Goal: Information Seeking & Learning: Learn about a topic

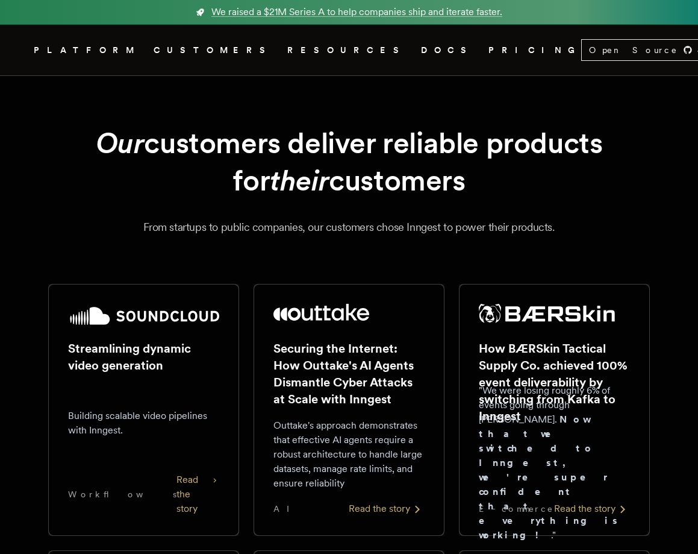
click at [0, 0] on plasmo-csui at bounding box center [0, 0] width 0 height 0
click at [164, 179] on h1 "Our customers deliver reliable products for their customers" at bounding box center [349, 161] width 602 height 75
click at [0, 0] on plasmo-csui at bounding box center [0, 0] width 0 height 0
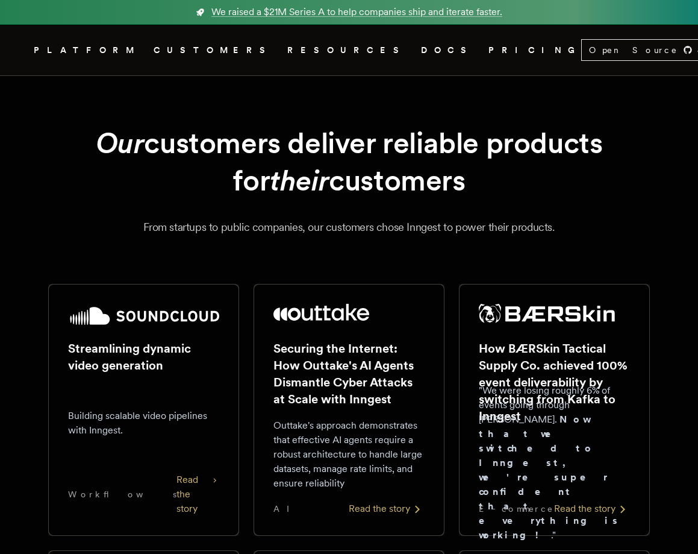
click at [0, 0] on plasmo-csui at bounding box center [0, 0] width 0 height 0
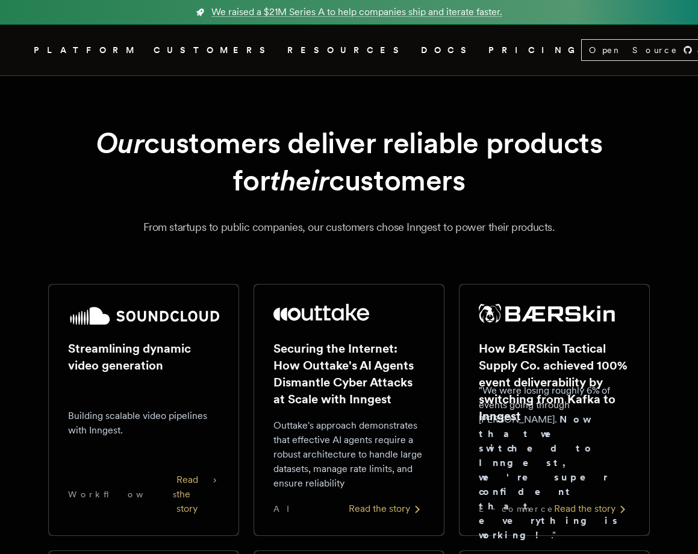
click at [0, 0] on plasmo-csui at bounding box center [0, 0] width 0 height 0
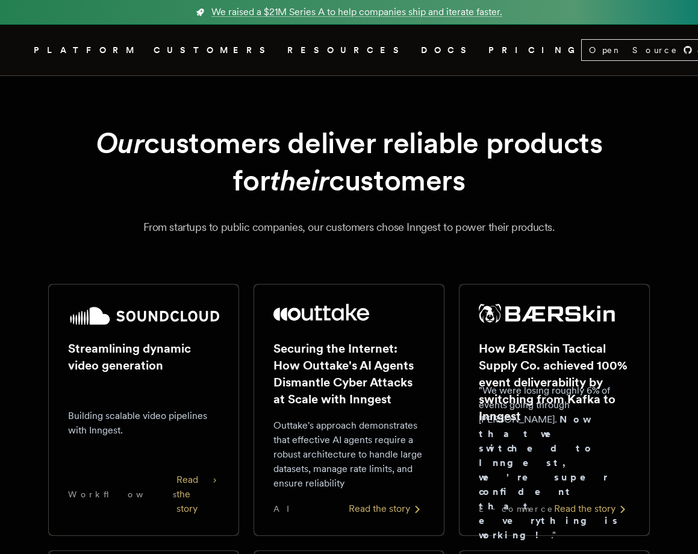
drag, startPoint x: 651, startPoint y: 19, endPoint x: 683, endPoint y: 57, distance: 50.5
click at [0, 0] on plasmo-csui at bounding box center [0, 0] width 0 height 0
drag, startPoint x: 646, startPoint y: 20, endPoint x: 689, endPoint y: 41, distance: 47.7
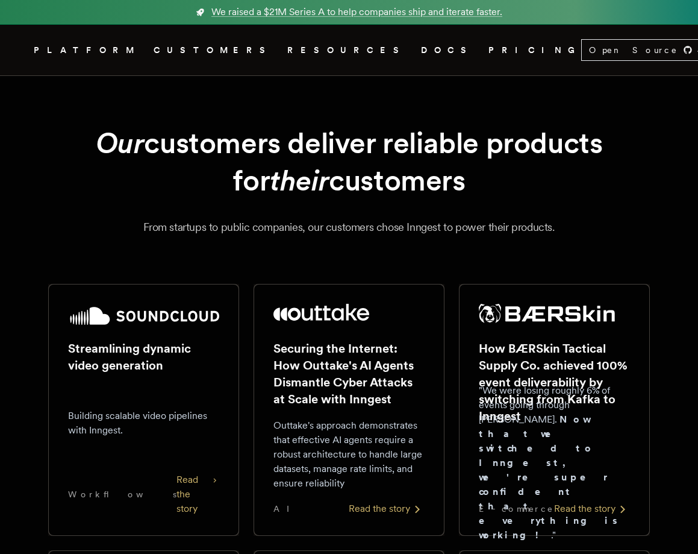
click at [0, 0] on plasmo-csui at bounding box center [0, 0] width 0 height 0
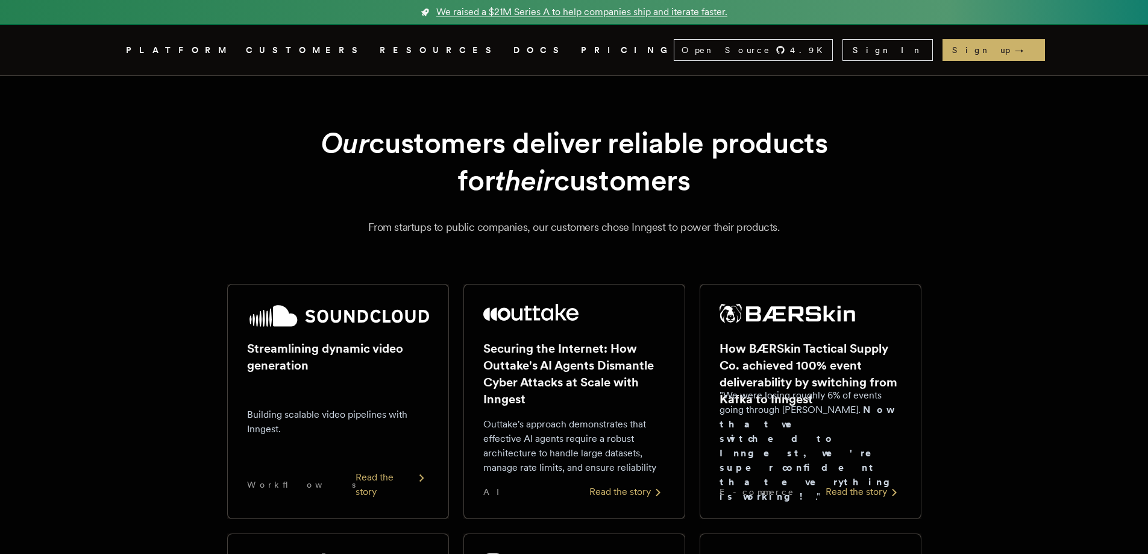
click at [0, 0] on plasmo-csui at bounding box center [0, 0] width 0 height 0
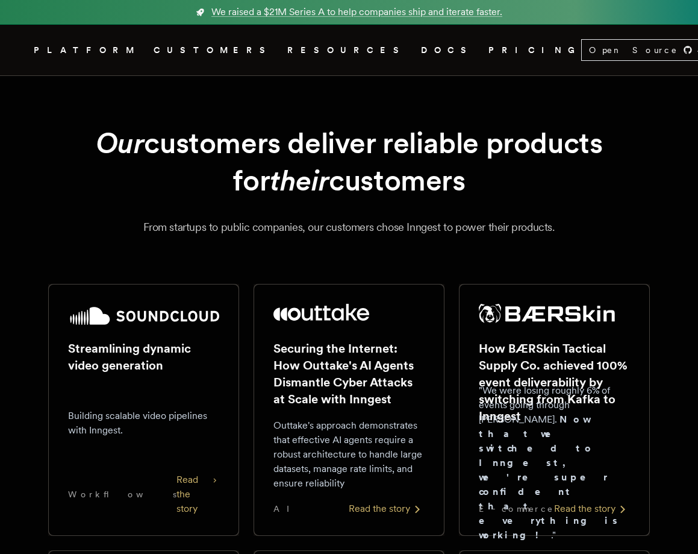
click at [0, 0] on plasmo-csui at bounding box center [0, 0] width 0 height 0
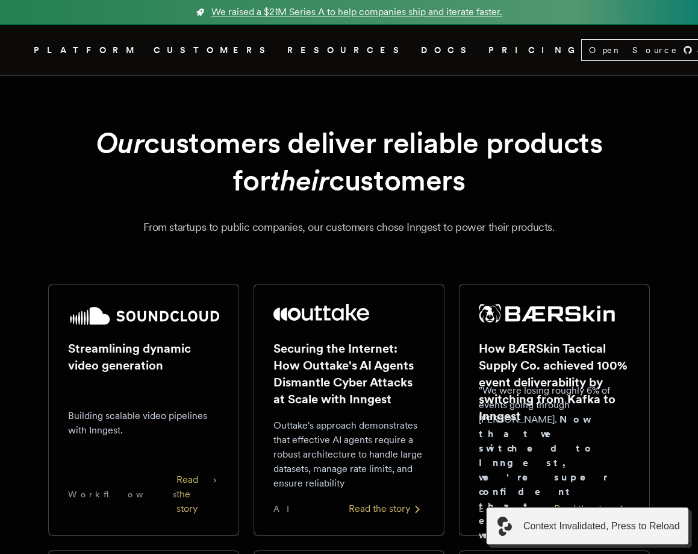
click at [234, 166] on h1 "Our customers deliver reliable products for their customers" at bounding box center [349, 161] width 602 height 75
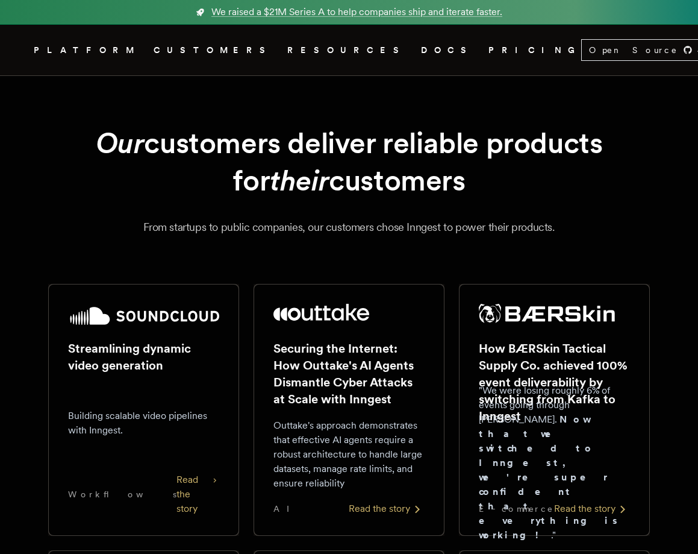
click at [0, 0] on plasmo-csui at bounding box center [0, 0] width 0 height 0
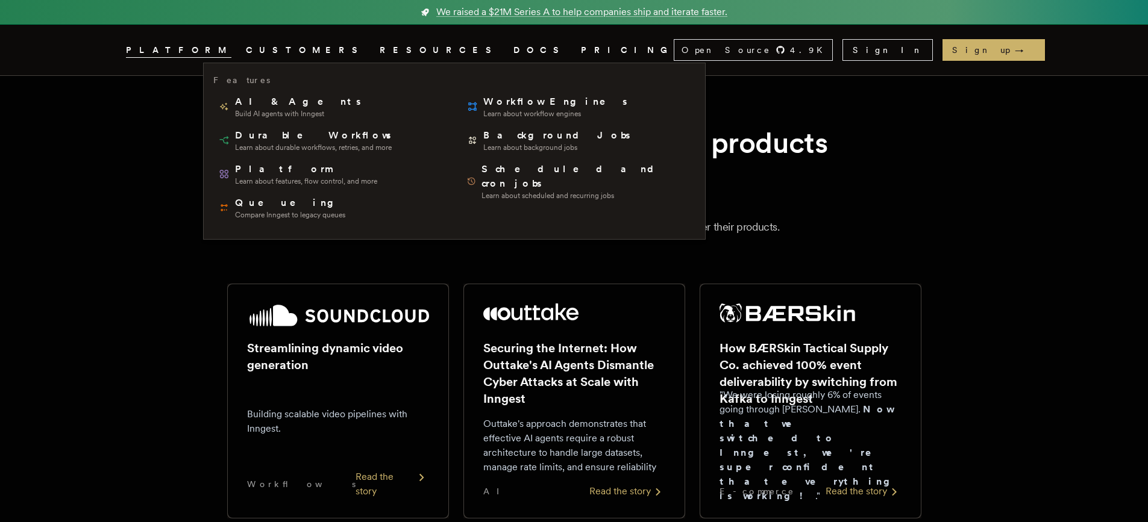
click at [231, 51] on span "PLATFORM" at bounding box center [178, 50] width 105 height 15
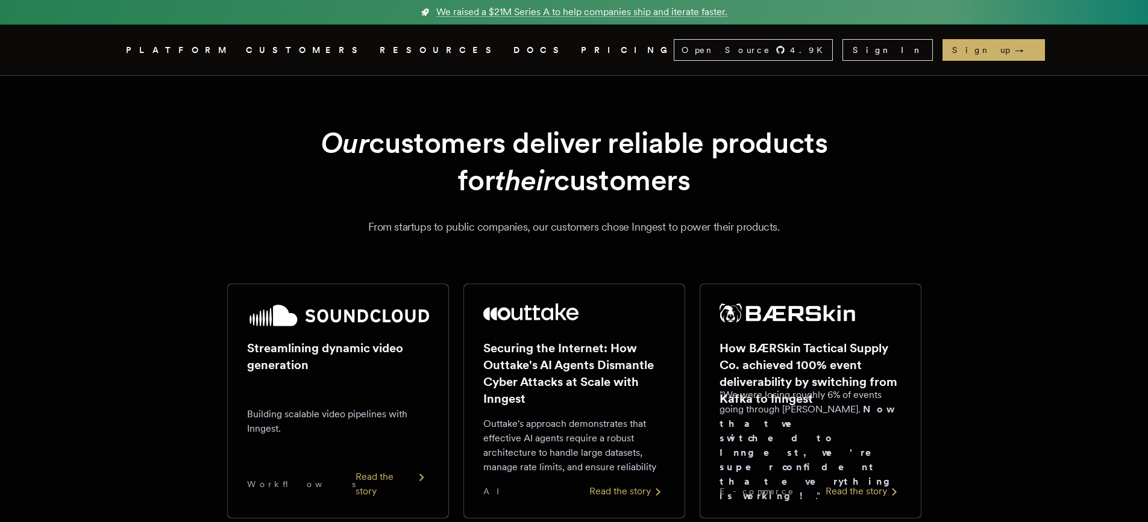
click at [231, 51] on span "PLATFORM" at bounding box center [178, 50] width 105 height 15
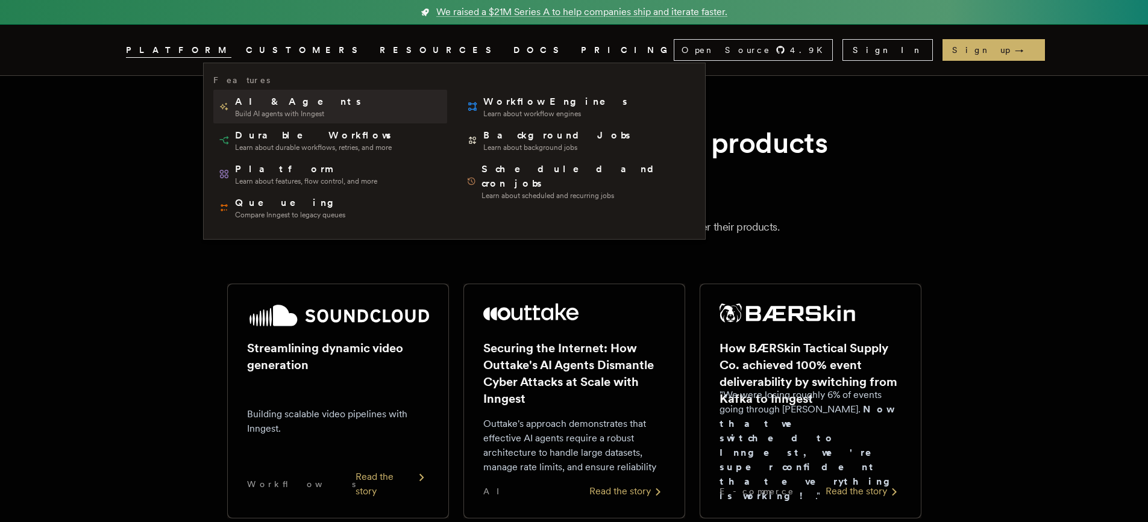
click at [268, 108] on span "AI & Agents" at bounding box center [299, 102] width 128 height 14
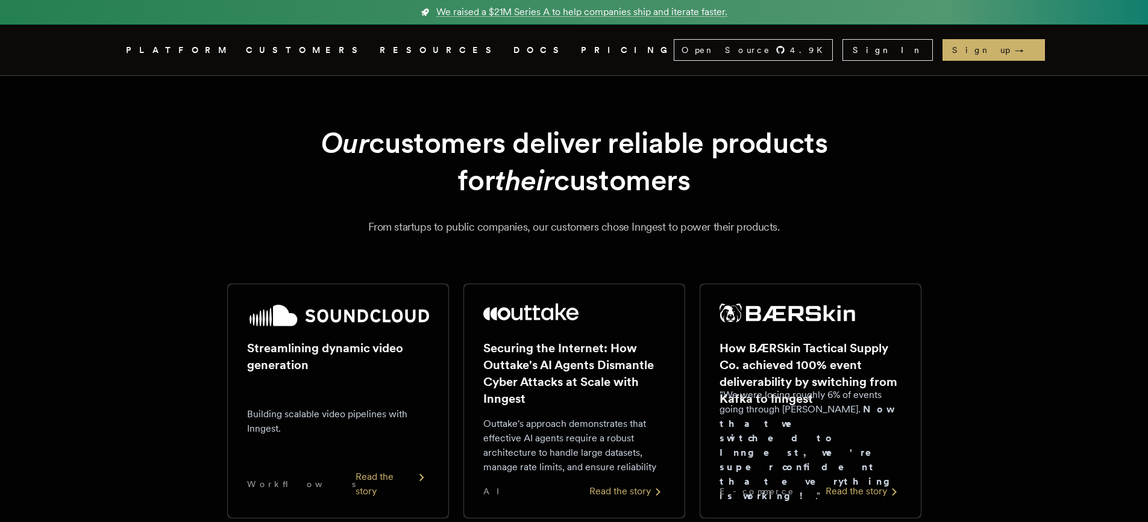
click at [380, 44] on span "RESOURCES" at bounding box center [439, 50] width 119 height 15
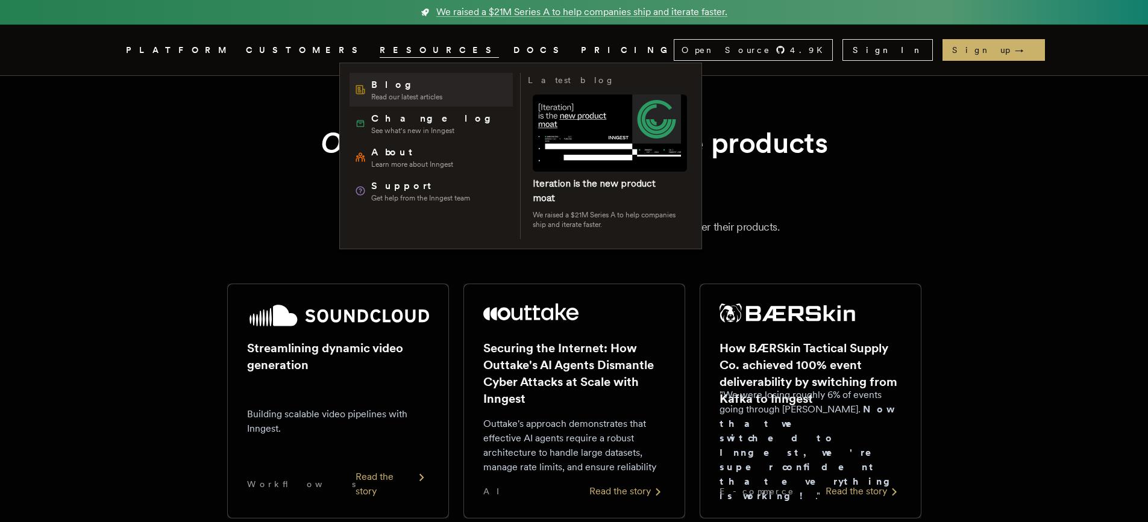
click at [386, 81] on span "Blog" at bounding box center [406, 85] width 71 height 14
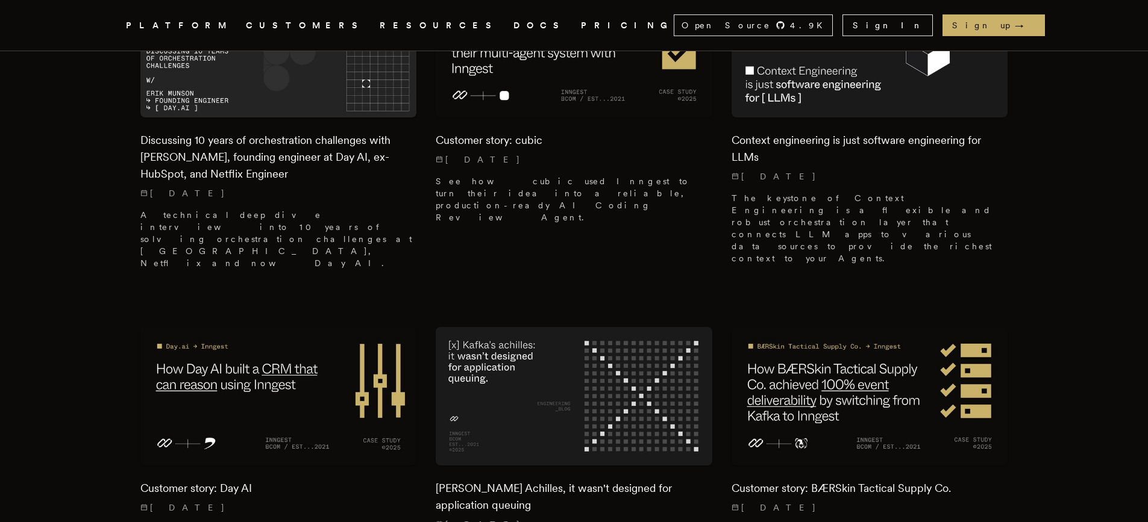
scroll to position [1607, 0]
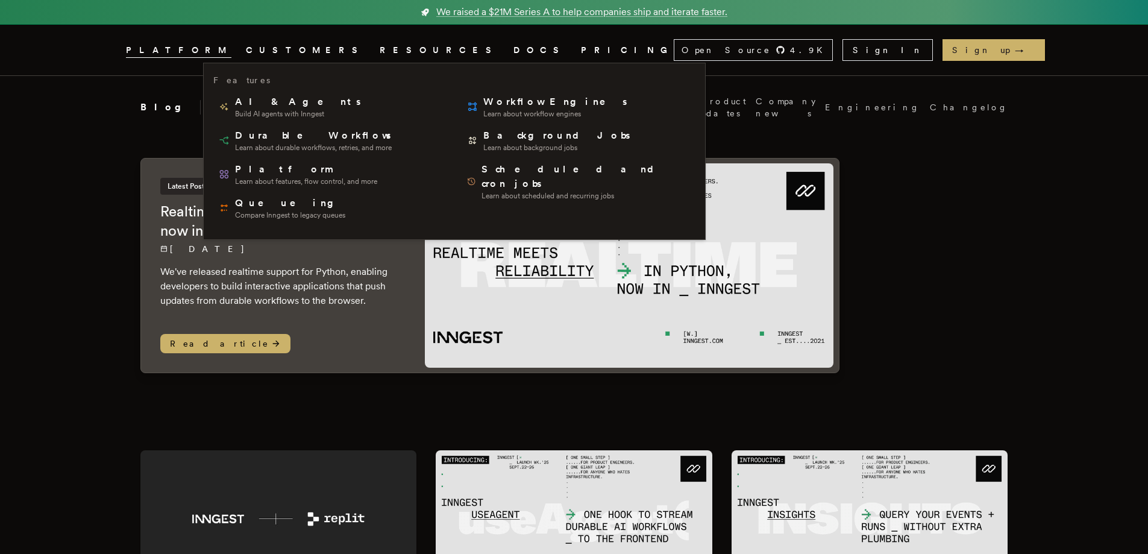
click at [231, 43] on span "PLATFORM" at bounding box center [178, 50] width 105 height 15
click at [231, 48] on span "PLATFORM" at bounding box center [178, 50] width 105 height 15
click at [231, 51] on span "PLATFORM" at bounding box center [178, 50] width 105 height 15
click at [256, 99] on span "AI & Agents" at bounding box center [299, 102] width 128 height 14
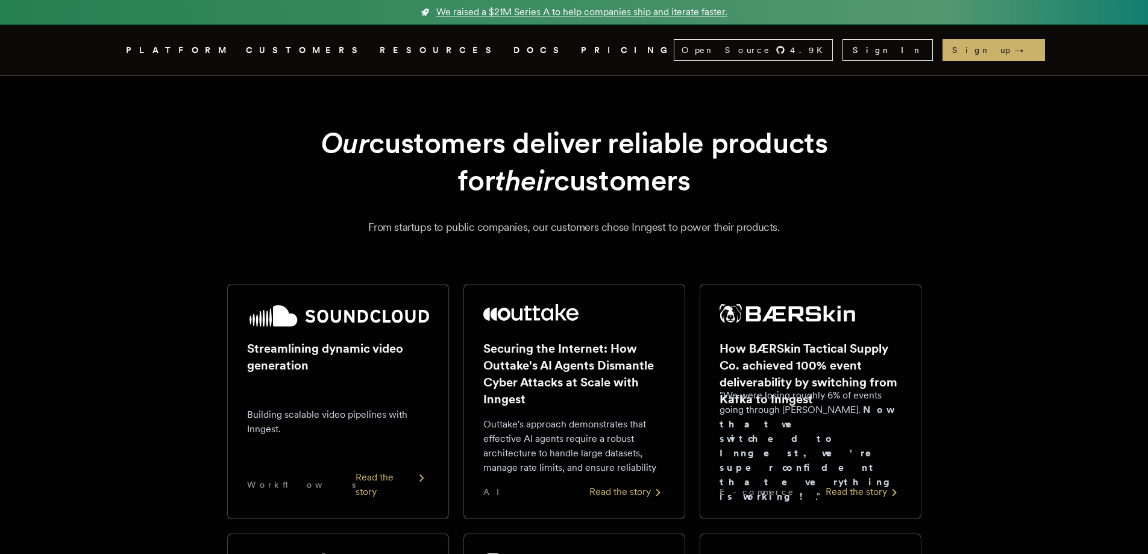
click at [513, 46] on link "DOCS" at bounding box center [539, 50] width 53 height 15
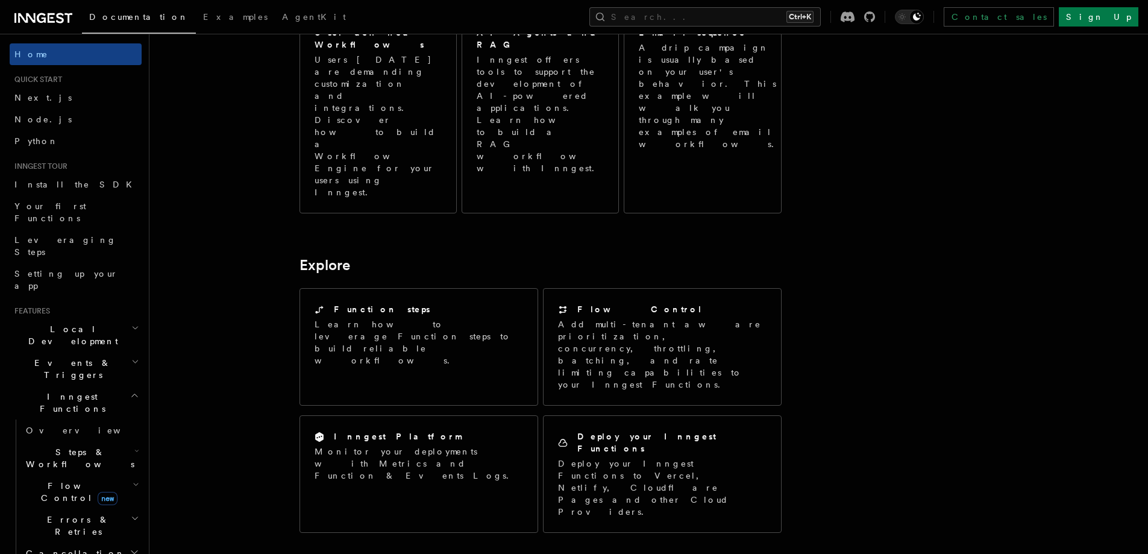
scroll to position [984, 0]
